Goal: Communication & Community: Answer question/provide support

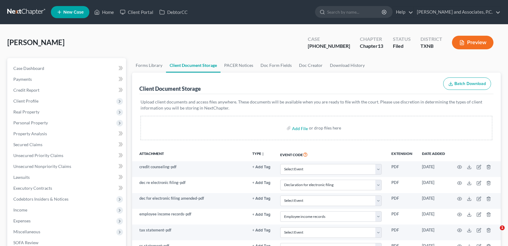
select select "18"
select select "21"
select select "10"
click at [108, 14] on link "Home" at bounding box center [104, 12] width 26 height 11
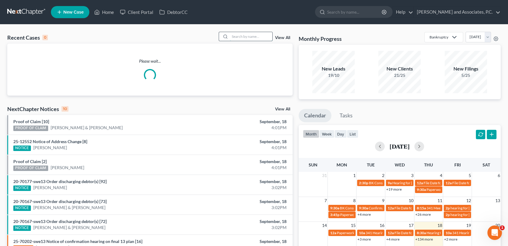
click at [234, 36] on input "search" at bounding box center [251, 36] width 42 height 9
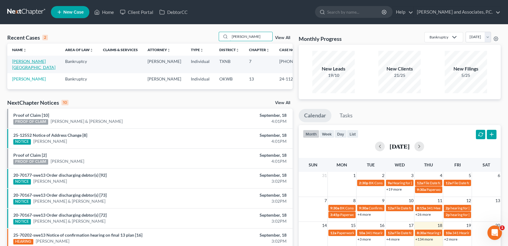
type input "[PERSON_NAME]"
click at [22, 62] on link "[PERSON_NAME][GEOGRAPHIC_DATA]" at bounding box center [33, 64] width 43 height 11
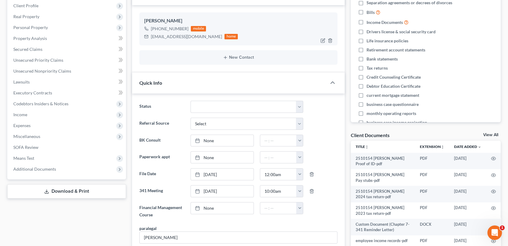
scroll to position [121, 0]
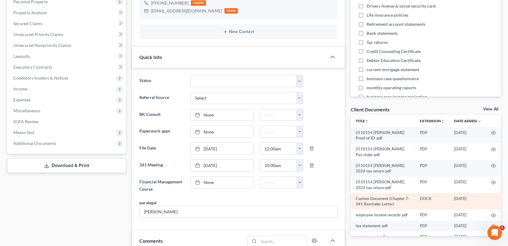
click at [367, 201] on td "Custom Document (Chapter 7-341 Reminder Letter)" at bounding box center [383, 201] width 64 height 17
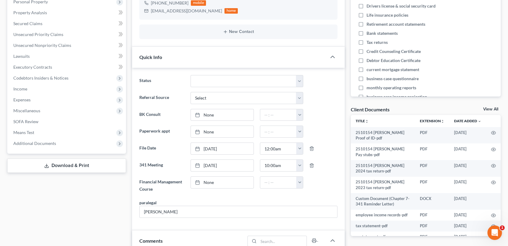
click at [488, 110] on link "View All" at bounding box center [490, 109] width 15 height 4
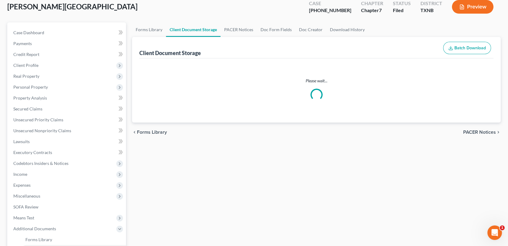
scroll to position [15, 0]
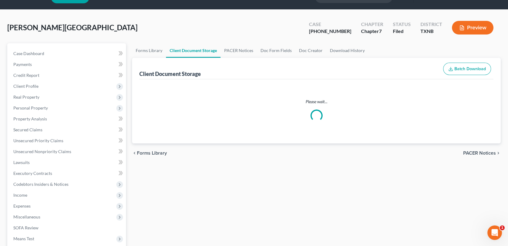
select select "18"
select select "21"
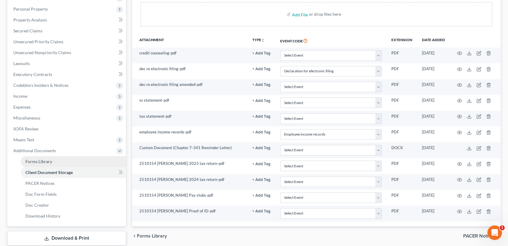
scroll to position [121, 0]
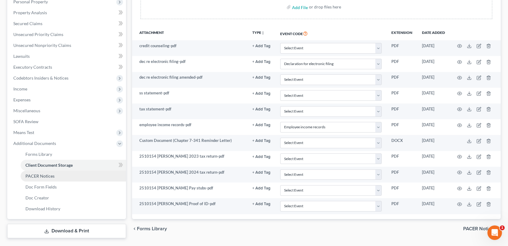
click at [43, 177] on span "PACER Notices" at bounding box center [39, 176] width 29 height 5
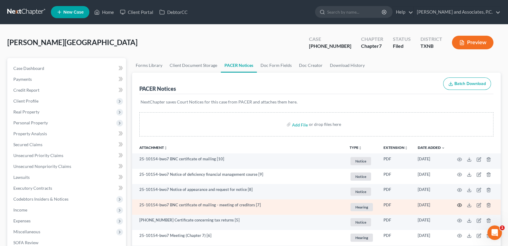
click at [460, 204] on icon "button" at bounding box center [460, 205] width 5 height 3
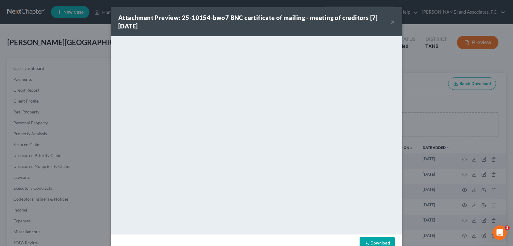
click at [80, 155] on div "Attachment Preview: 25-10154-bwo7 BNC certificate of mailing - meeting of credi…" at bounding box center [256, 123] width 513 height 246
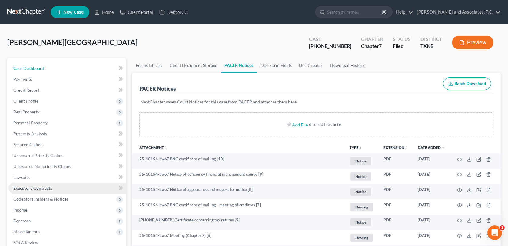
drag, startPoint x: 43, startPoint y: 70, endPoint x: 111, endPoint y: 192, distance: 139.6
click at [43, 70] on span "Case Dashboard" at bounding box center [28, 68] width 31 height 5
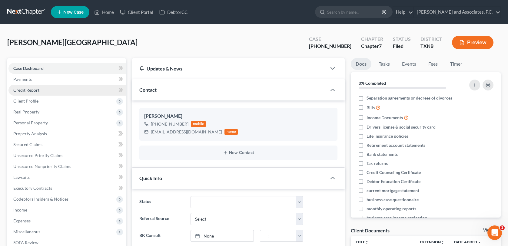
scroll to position [276, 0]
click at [92, 68] on link "Case Dashboard" at bounding box center [67, 68] width 118 height 11
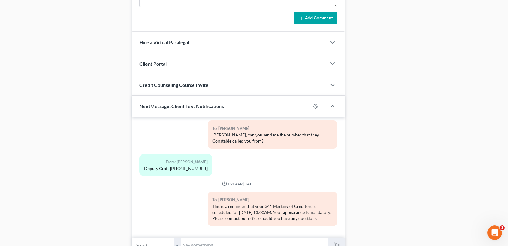
scroll to position [525, 0]
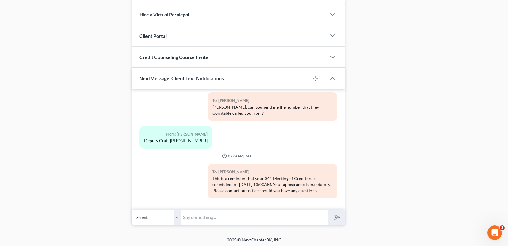
click at [188, 215] on input "text" at bounding box center [254, 217] width 147 height 15
paste input "Zoom video meeting. Go to [DOMAIN_NAME][URL], Enter Meeting ID [PHONE_NUMBER], …"
type input "Zoom video meeting. Go to [DOMAIN_NAME][URL], Enter Meeting ID [PHONE_NUMBER], …"
click at [337, 215] on polygon "submit" at bounding box center [335, 217] width 7 height 7
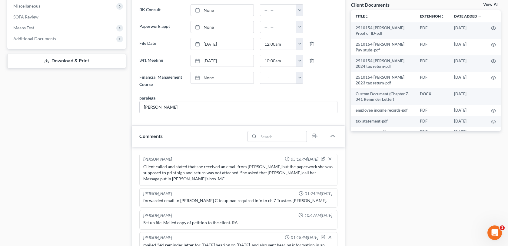
scroll to position [0, 0]
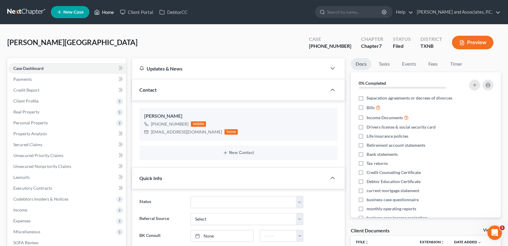
click at [111, 14] on link "Home" at bounding box center [104, 12] width 26 height 11
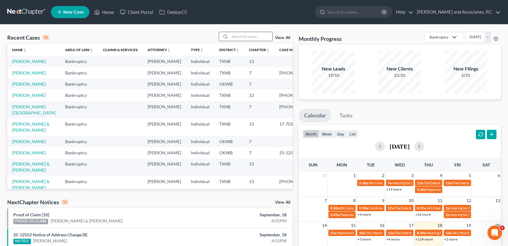
click at [250, 35] on input "search" at bounding box center [251, 36] width 42 height 9
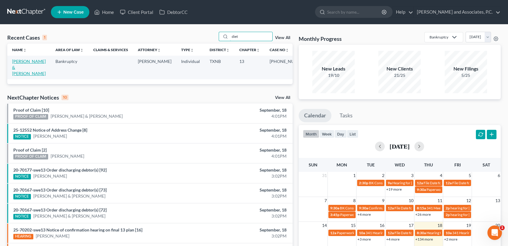
type input "diet"
click at [28, 63] on link "[PERSON_NAME] & [PERSON_NAME]" at bounding box center [29, 67] width 34 height 17
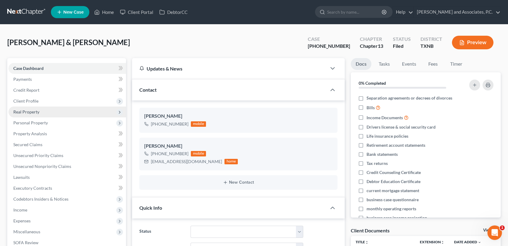
scroll to position [61, 0]
click at [41, 101] on span "Client Profile" at bounding box center [67, 101] width 118 height 11
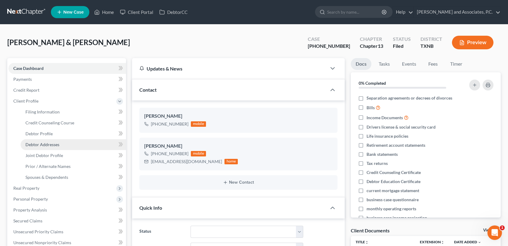
click at [40, 144] on span "Debtor Addresses" at bounding box center [42, 144] width 34 height 5
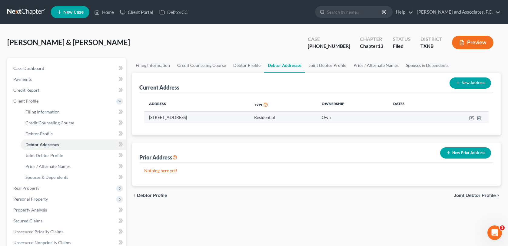
drag, startPoint x: 179, startPoint y: 117, endPoint x: 240, endPoint y: 122, distance: 61.4
click at [240, 122] on td "[STREET_ADDRESS]" at bounding box center [196, 118] width 105 height 12
copy td "[STREET_ADDRESS]"
click at [112, 13] on link "Home" at bounding box center [104, 12] width 26 height 11
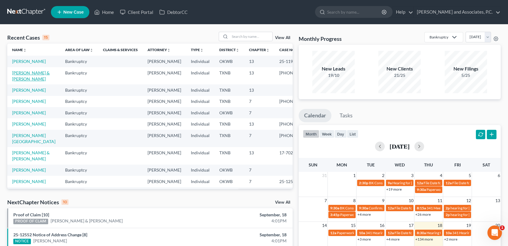
click at [35, 79] on link "[PERSON_NAME] & [PERSON_NAME]" at bounding box center [31, 75] width 38 height 11
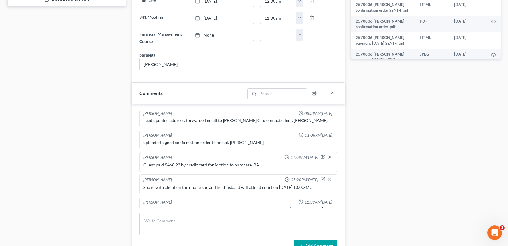
scroll to position [303, 0]
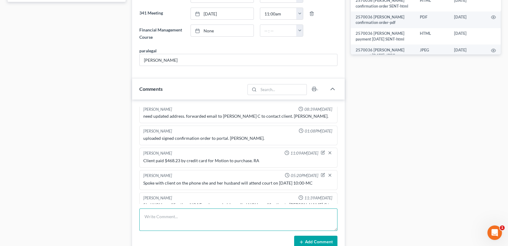
click at [166, 219] on textarea at bounding box center [238, 220] width 198 height 22
type textarea "noticed out-MC"
click at [299, 241] on icon at bounding box center [301, 242] width 5 height 5
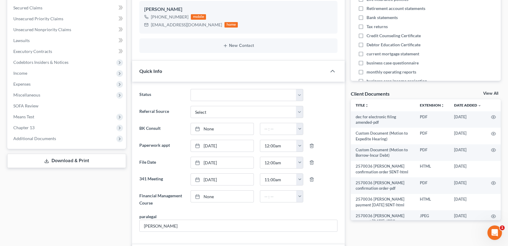
scroll to position [0, 0]
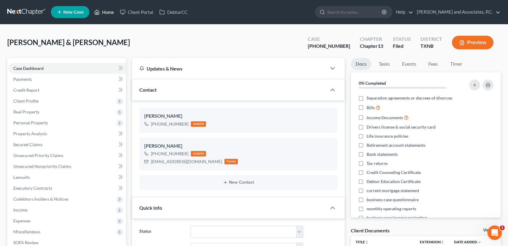
click at [108, 12] on link "Home" at bounding box center [104, 12] width 26 height 11
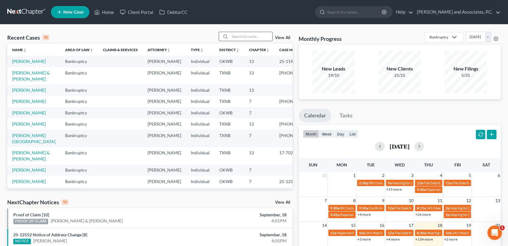
click at [244, 37] on input "search" at bounding box center [251, 36] width 42 height 9
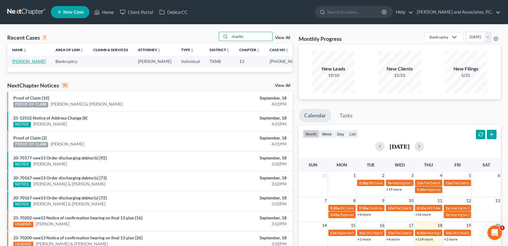
type input "charlto"
click at [13, 61] on link "[PERSON_NAME]" at bounding box center [29, 61] width 34 height 5
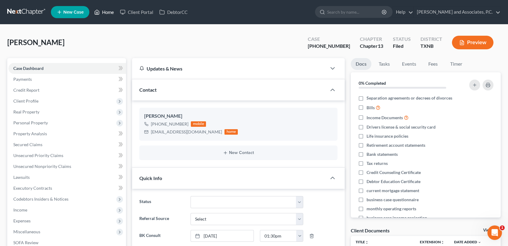
click at [104, 10] on link "Home" at bounding box center [104, 12] width 26 height 11
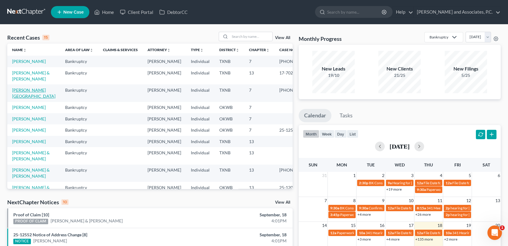
click at [23, 97] on link "[PERSON_NAME][GEOGRAPHIC_DATA]" at bounding box center [33, 93] width 43 height 11
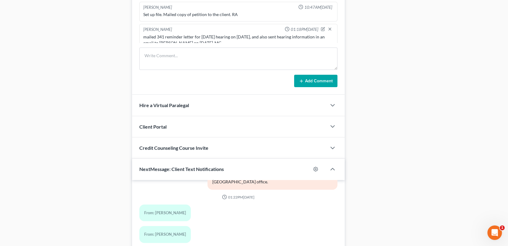
scroll to position [424, 0]
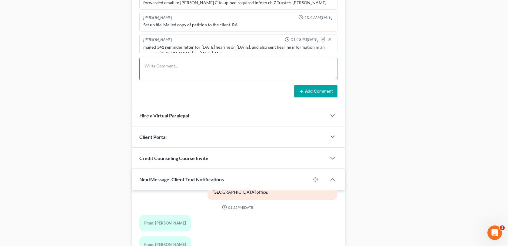
click at [170, 63] on textarea at bounding box center [238, 69] width 198 height 22
click at [297, 66] on textarea "called client to make sure she received 341 login for 9/19/25. She did not answ…" at bounding box center [238, 69] width 198 height 22
type textarea "called client to make sure she received 341 login for 9/19/25. She did not answ…"
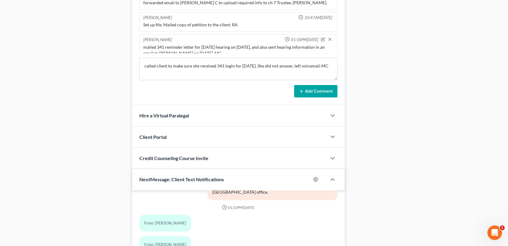
click at [311, 92] on button "Add Comment" at bounding box center [315, 91] width 43 height 13
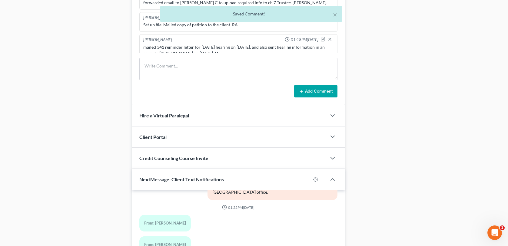
scroll to position [142, 0]
